Goal: Task Accomplishment & Management: Use online tool/utility

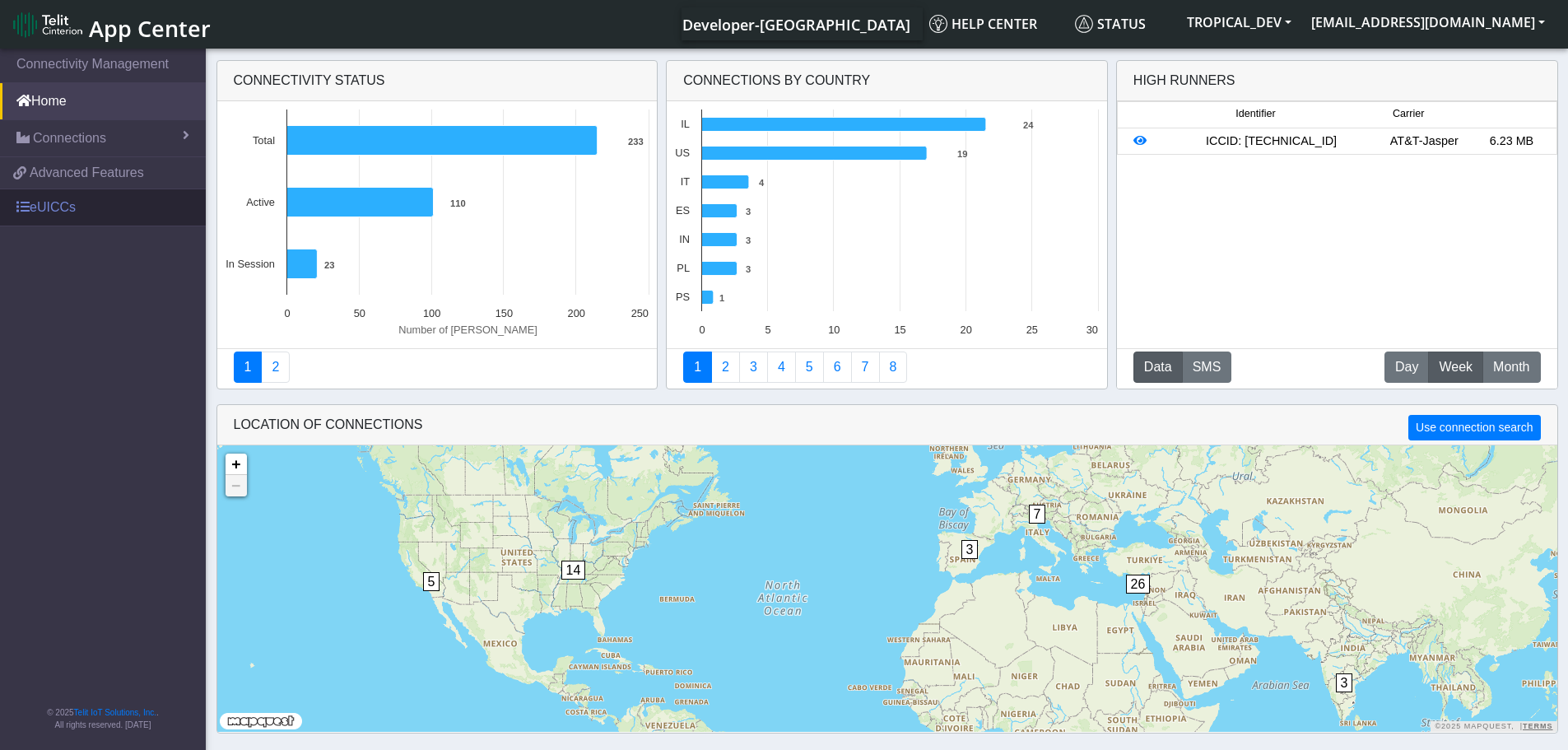
click at [59, 209] on link "eUICCs" at bounding box center [103, 207] width 206 height 36
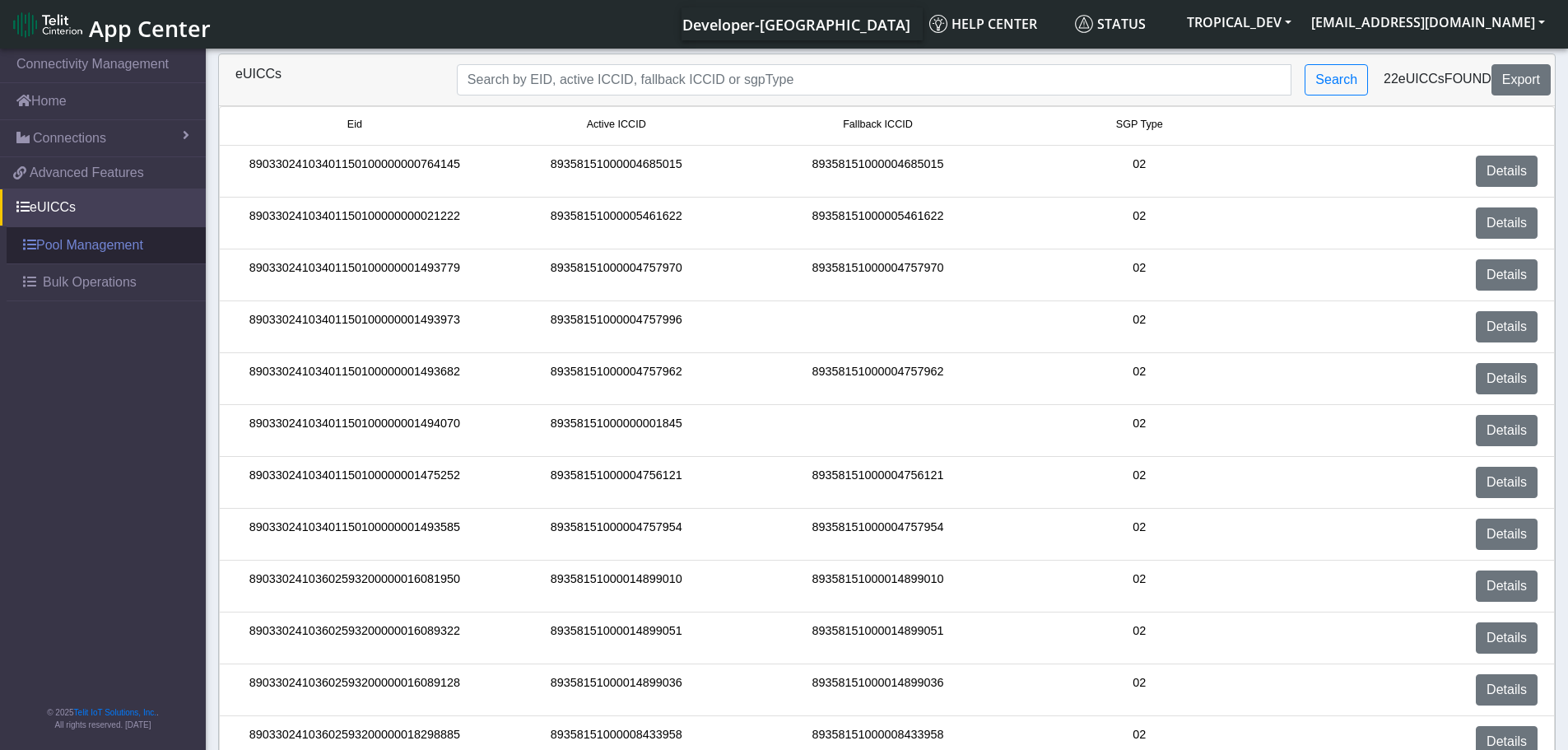
click at [152, 250] on link "Pool Management" at bounding box center [106, 244] width 199 height 36
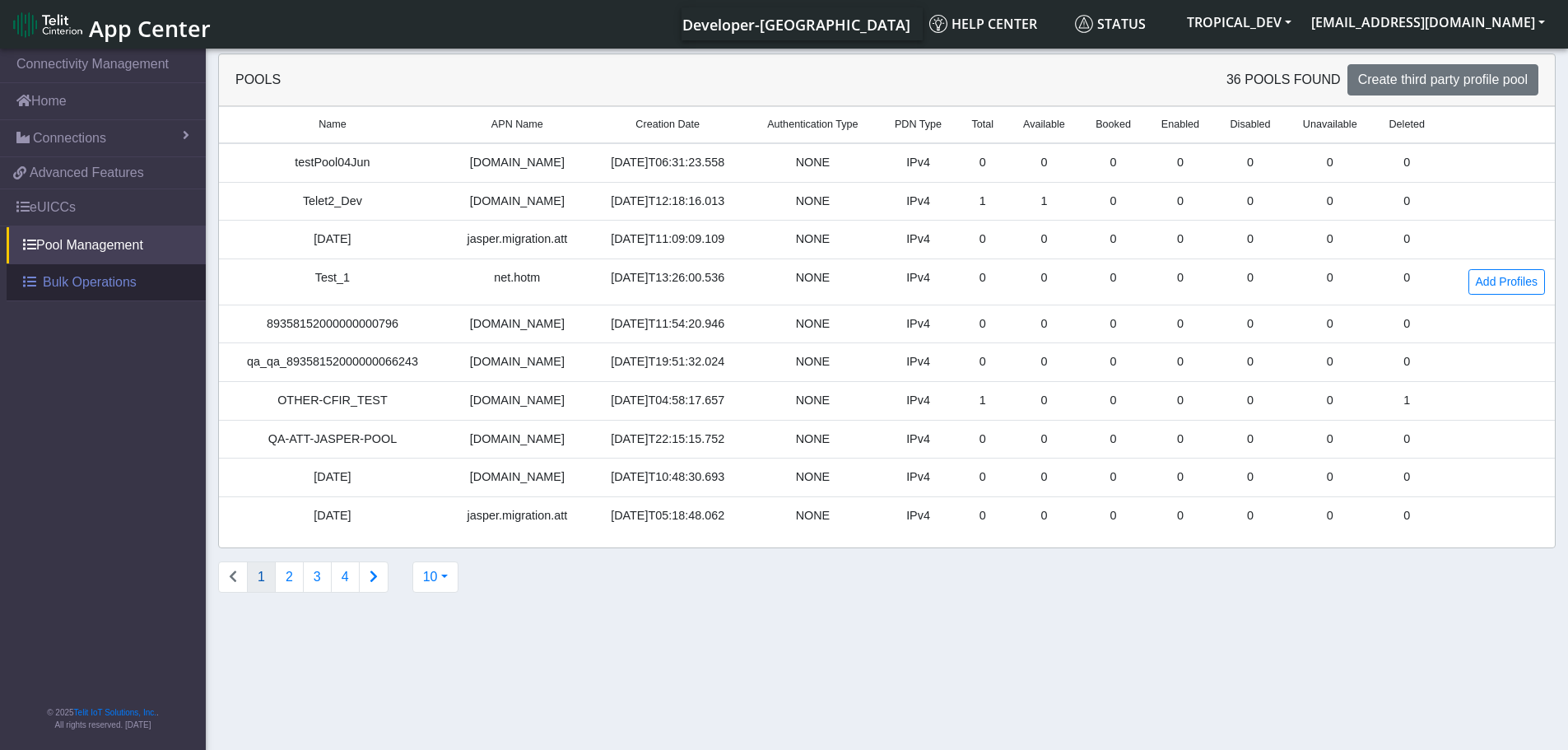
click at [46, 282] on span "Bulk Operations" at bounding box center [89, 283] width 93 height 20
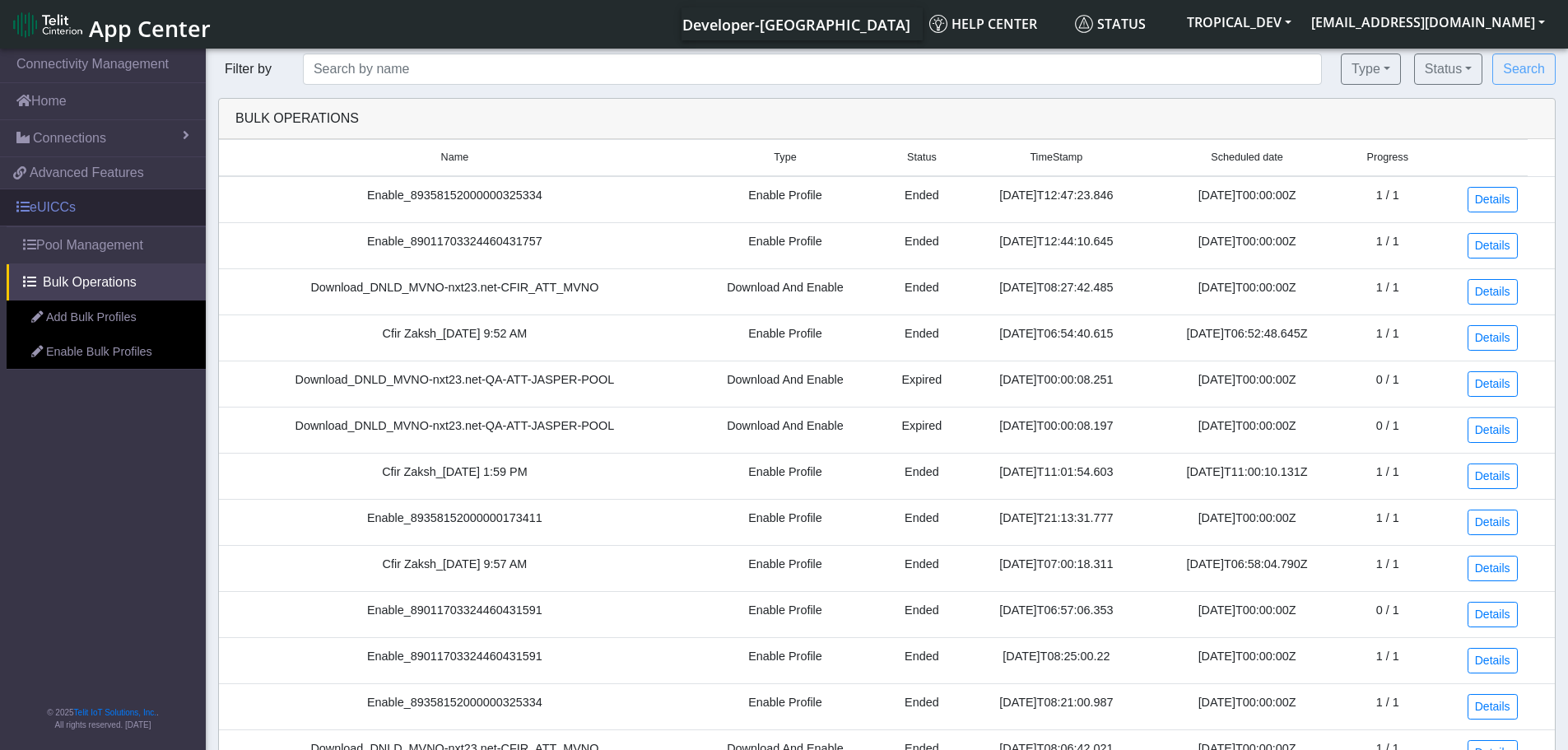
click at [52, 208] on link "eUICCs" at bounding box center [103, 207] width 206 height 36
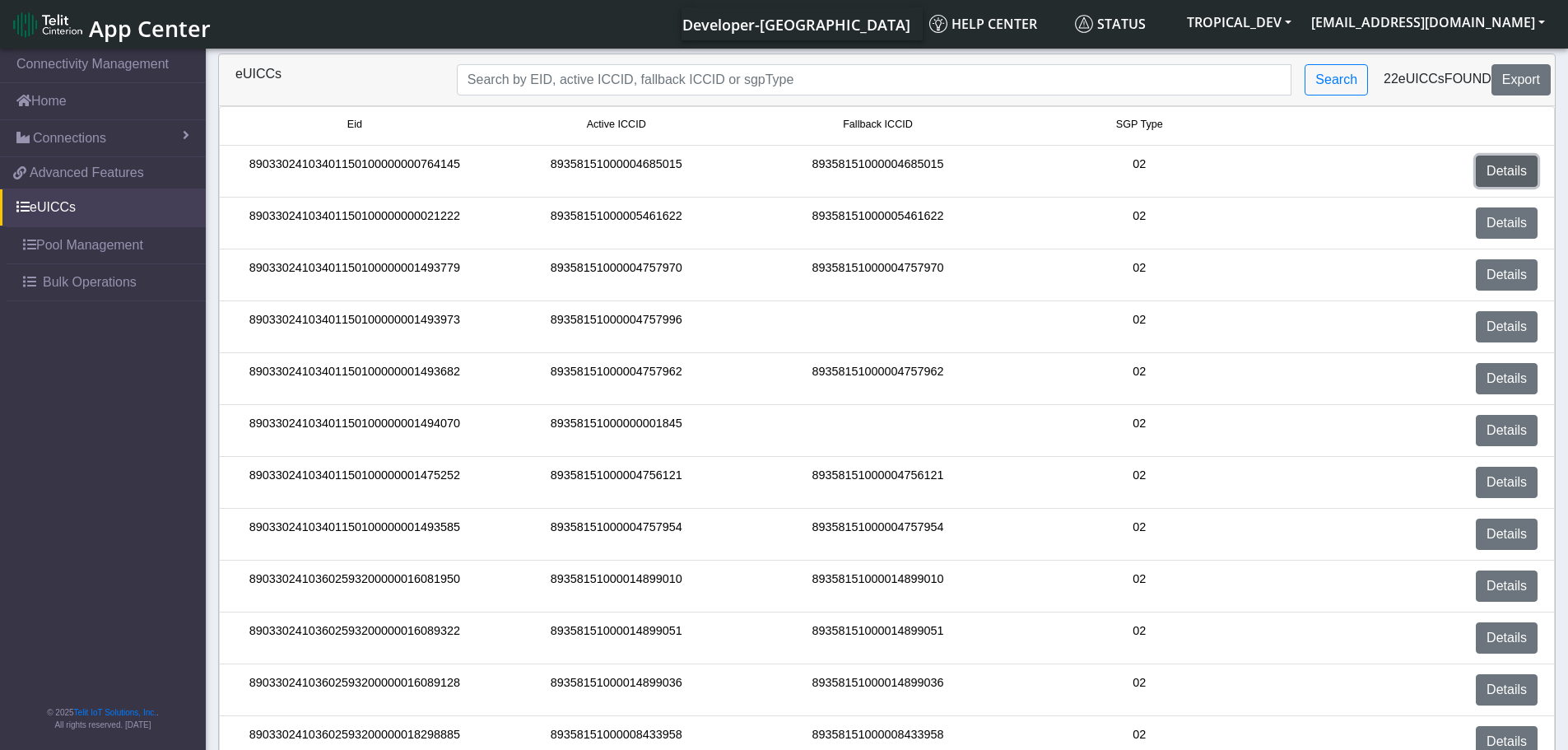
click at [1508, 177] on link "Details" at bounding box center [1506, 170] width 62 height 31
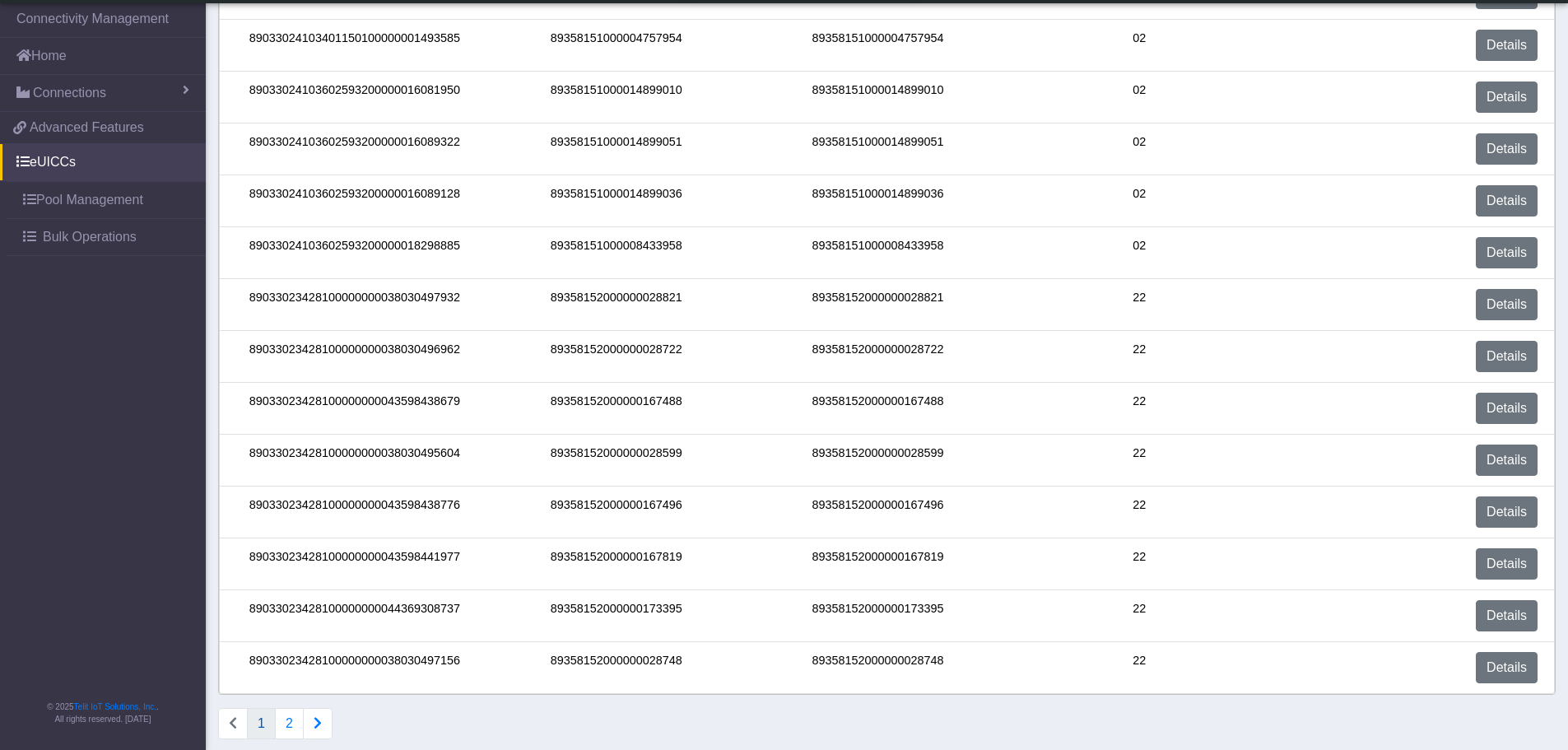
scroll to position [460, 0]
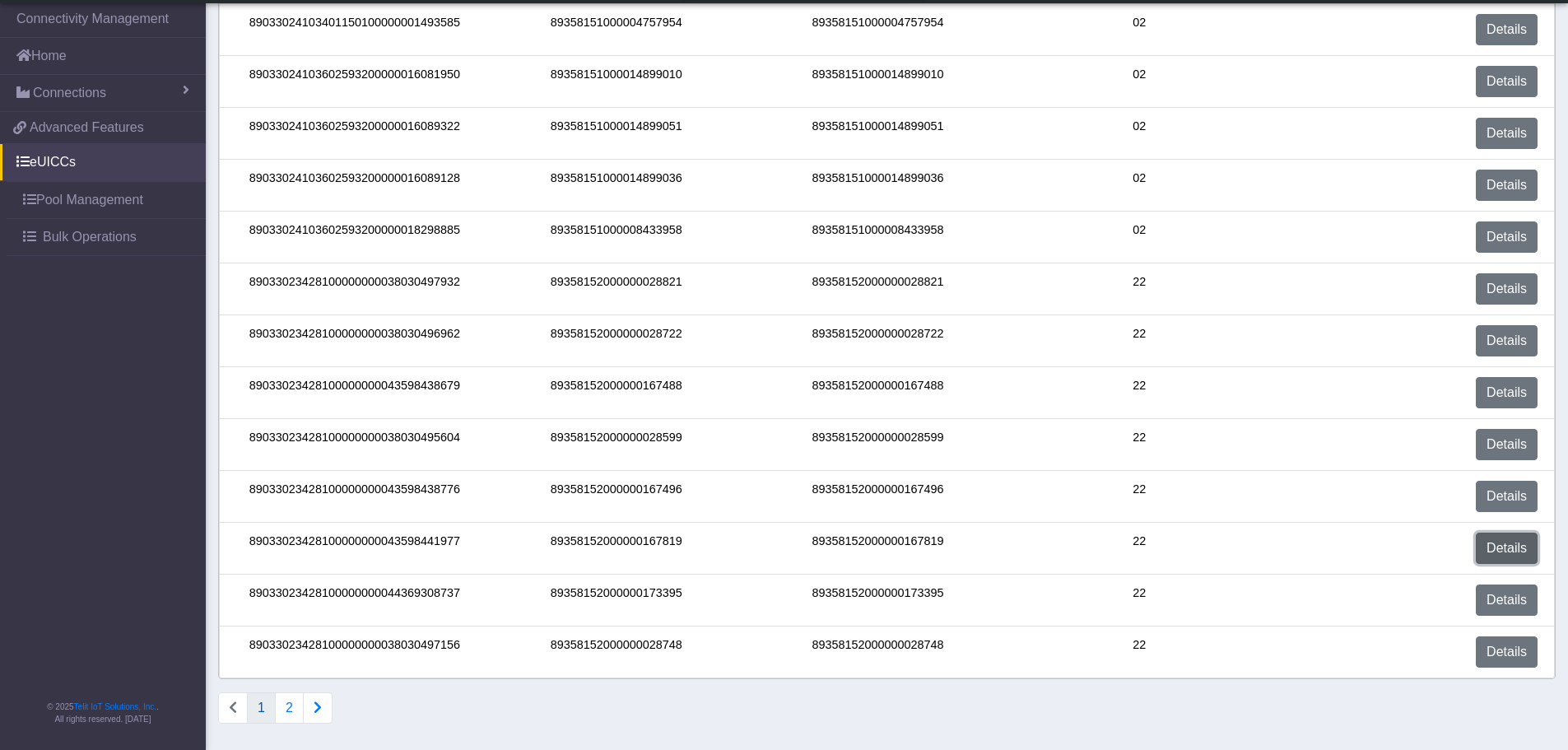
click at [1509, 551] on link "Details" at bounding box center [1506, 547] width 62 height 31
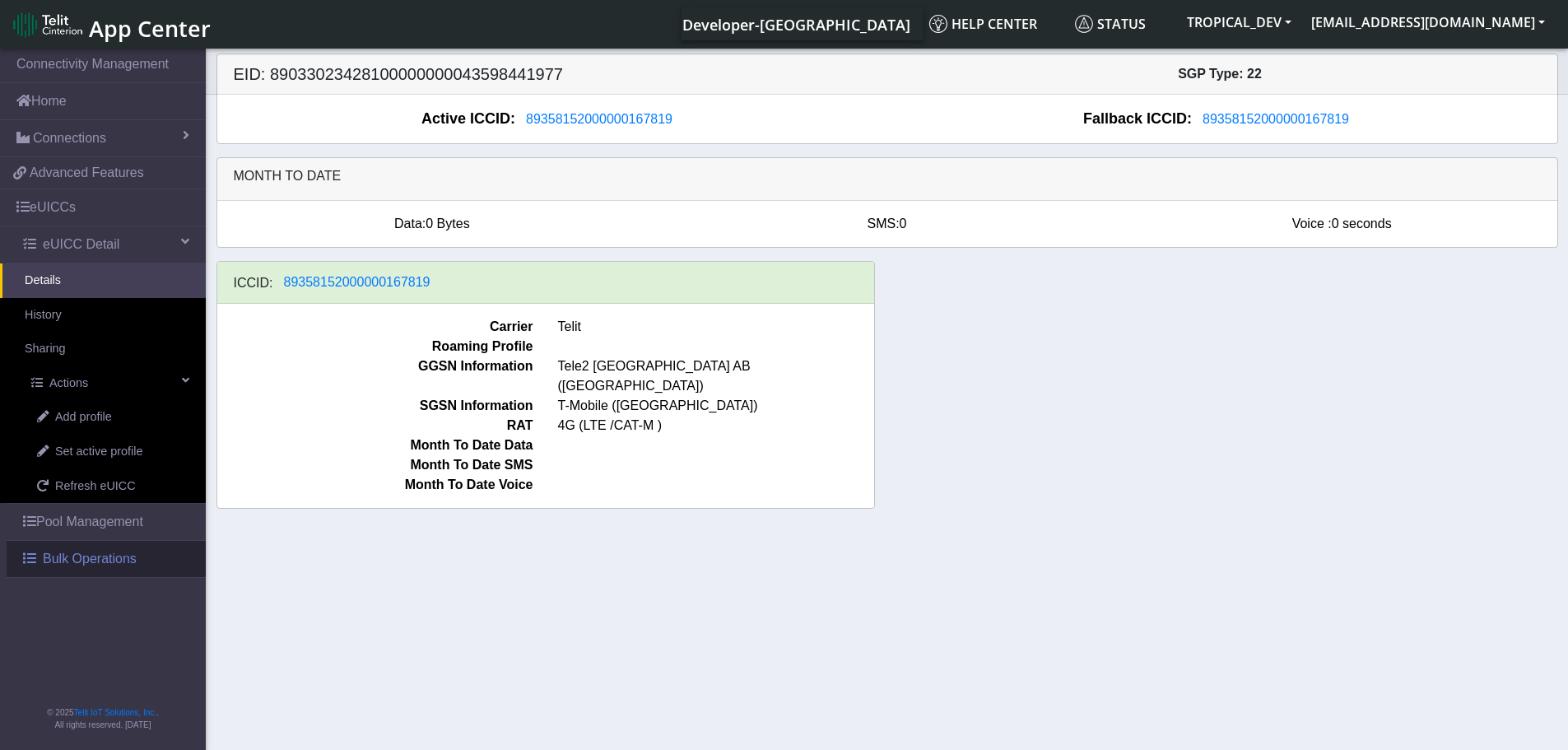
click at [116, 565] on span "Bulk Operations" at bounding box center [89, 559] width 93 height 20
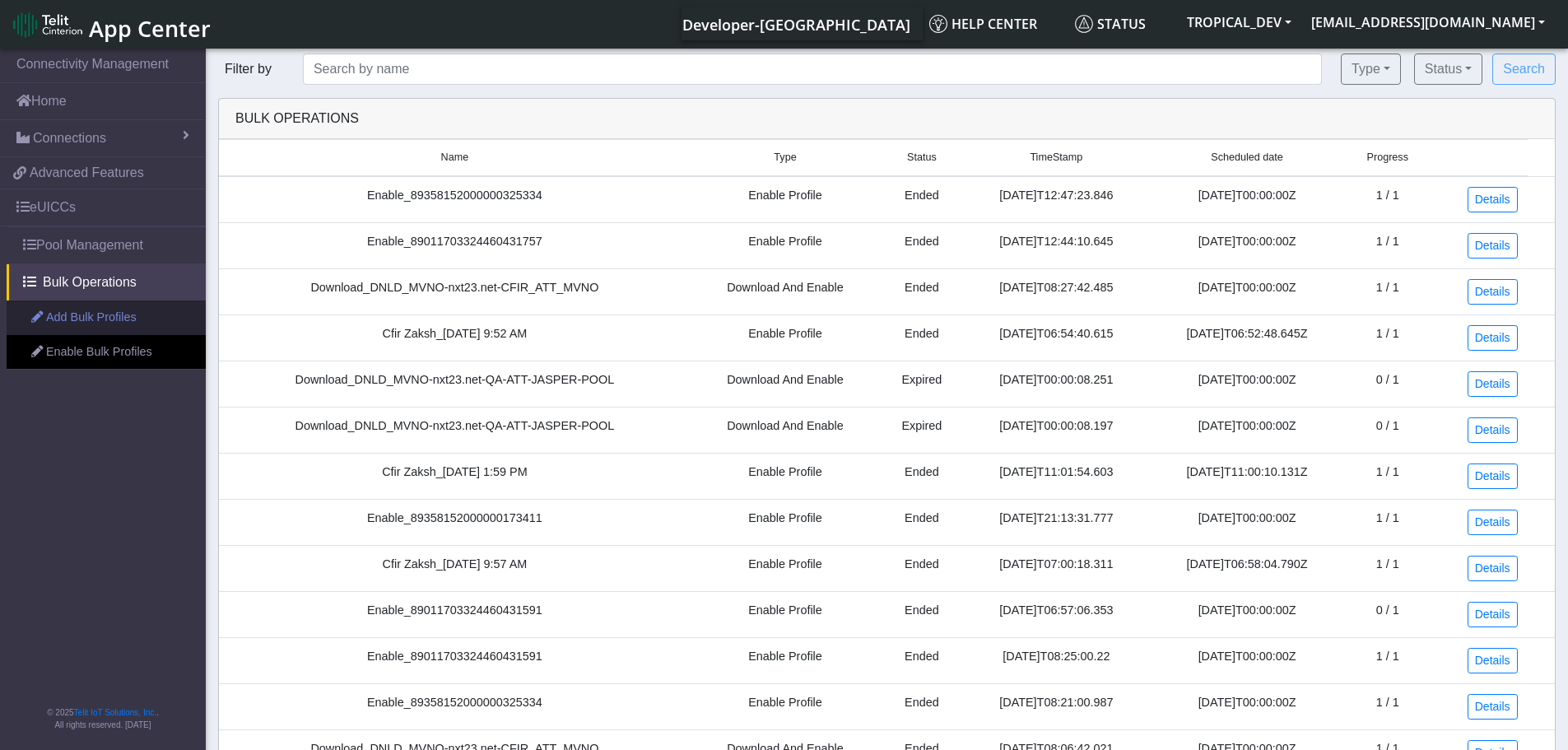
click at [100, 323] on link "Add Bulk Profiles" at bounding box center [106, 317] width 199 height 34
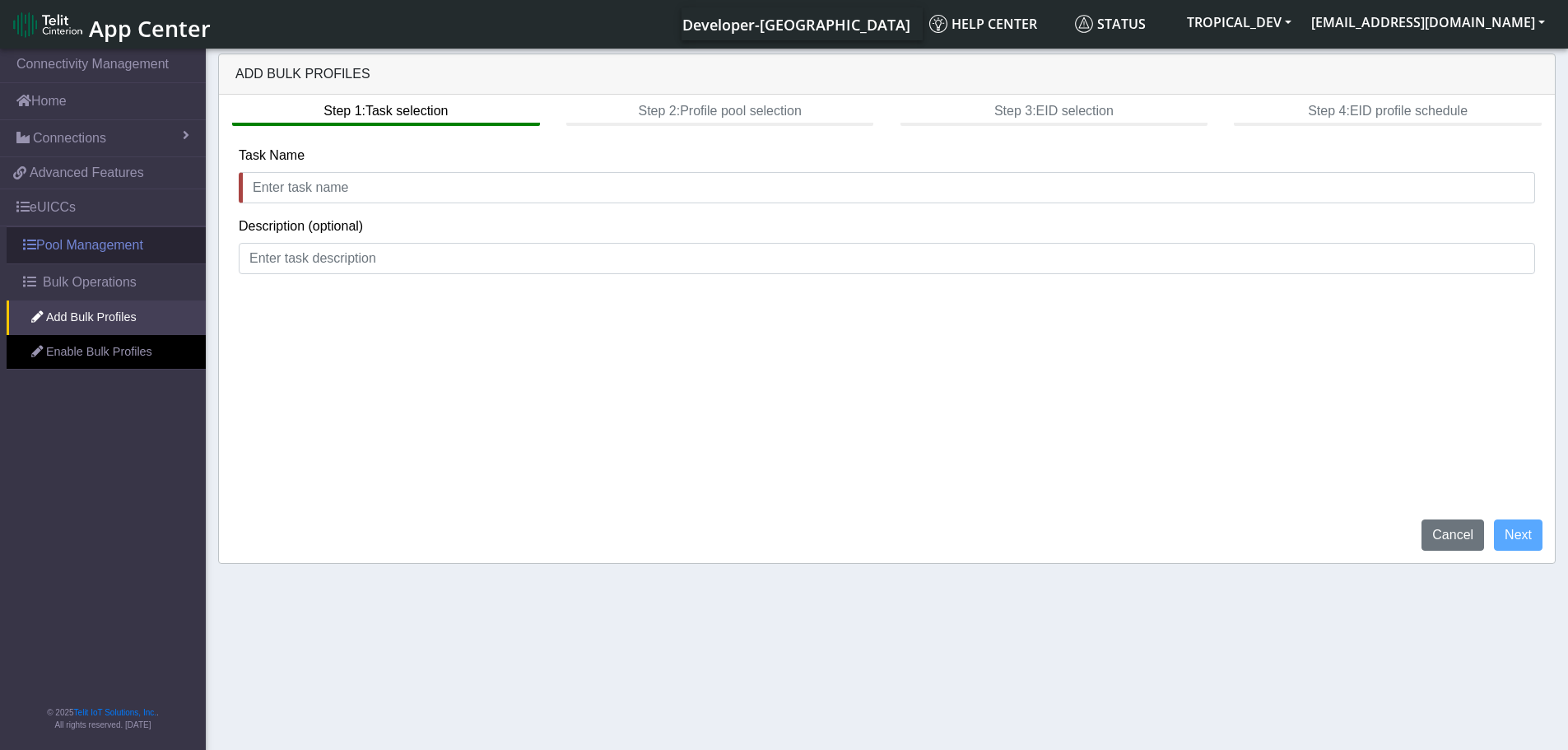
click at [110, 249] on link "Pool Management" at bounding box center [106, 244] width 199 height 36
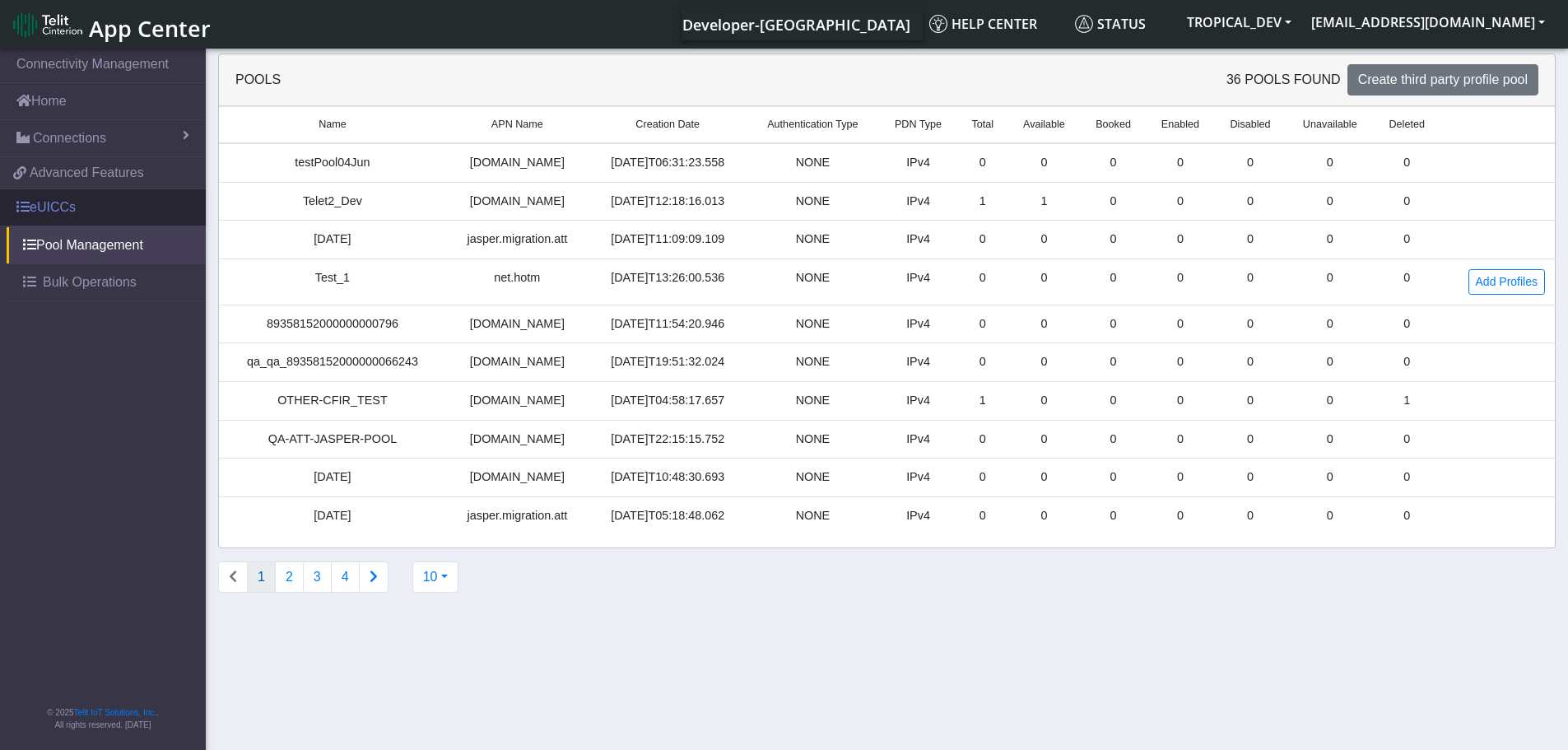
click at [67, 200] on link "eUICCs" at bounding box center [103, 207] width 206 height 36
